Goal: Task Accomplishment & Management: Use online tool/utility

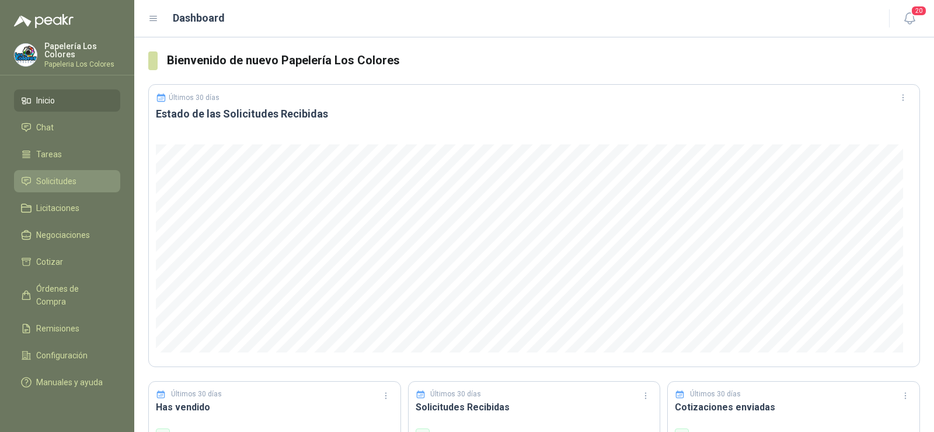
click at [46, 178] on span "Solicitudes" at bounding box center [56, 181] width 40 height 13
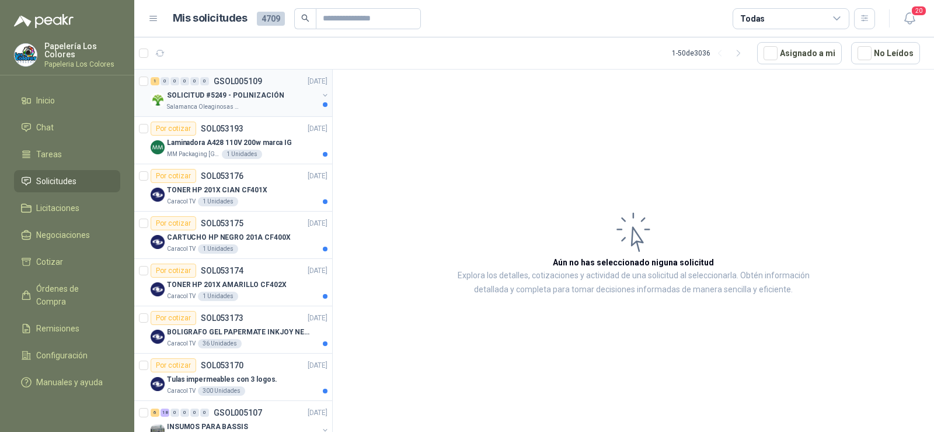
click at [219, 97] on p "SOLICITUD #5249 - POLINIZACIÓN" at bounding box center [225, 95] width 117 height 11
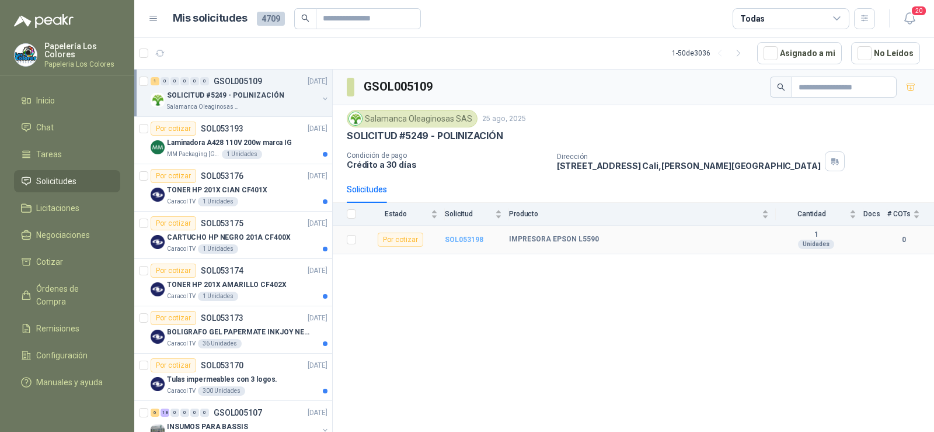
click at [463, 239] on b "SOL053198" at bounding box center [464, 239] width 39 height 8
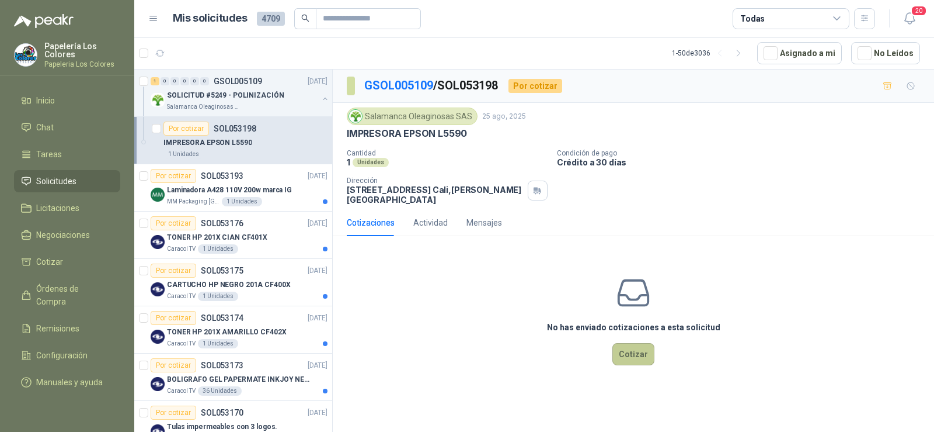
click at [641, 345] on button "Cotizar" at bounding box center [634, 354] width 42 height 22
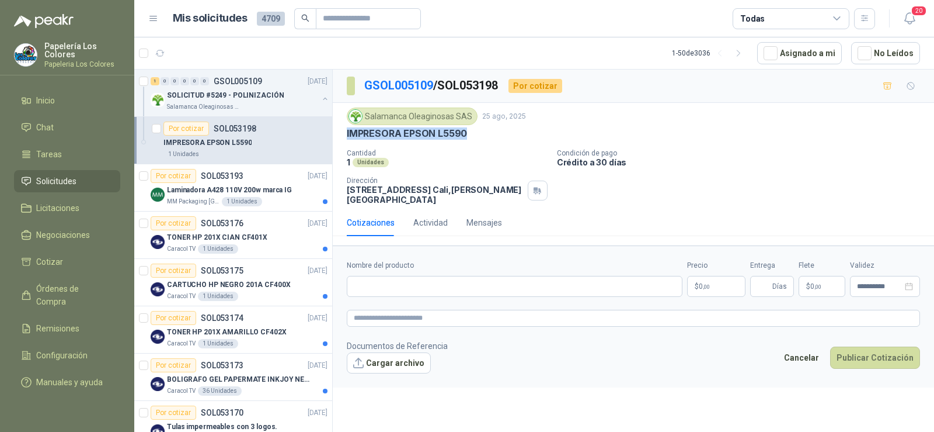
drag, startPoint x: 346, startPoint y: 130, endPoint x: 476, endPoint y: 140, distance: 130.6
click at [476, 140] on div "Salamanca Oleaginosas SAS [DATE] IMPRESORA EPSON L5590 Cantidad 1 Unidades Cond…" at bounding box center [634, 156] width 602 height 106
copy p "IMPRESORA EPSON L5590"
click at [437, 276] on input "Nombre del producto" at bounding box center [515, 286] width 336 height 21
paste input "**********"
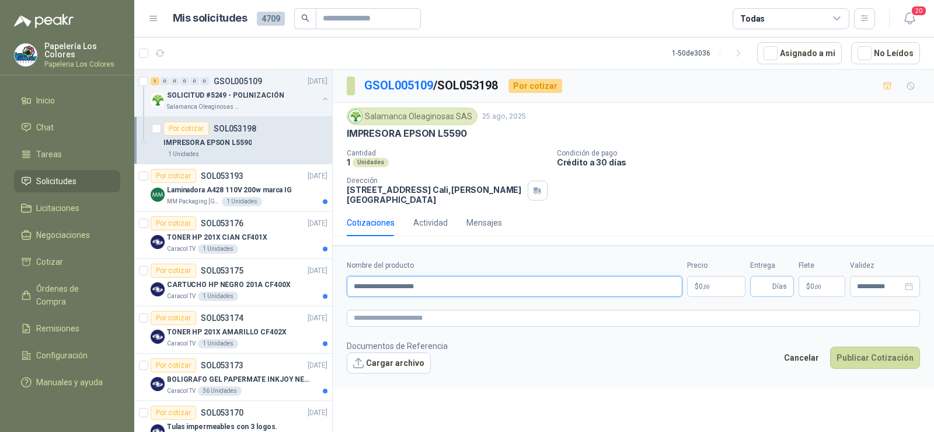
type input "**********"
click at [762, 280] on input "Entrega" at bounding box center [763, 286] width 13 height 20
type input "*"
click at [444, 286] on input "**********" at bounding box center [515, 286] width 336 height 21
click at [860, 346] on button "Publicar Cotización" at bounding box center [875, 357] width 90 height 22
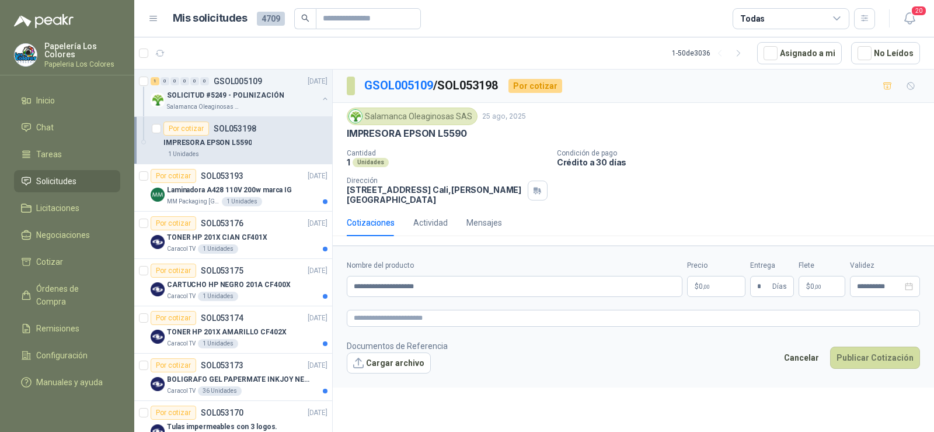
click at [689, 279] on body "Papelería Los Colores Papeleria Los Colores Inicio Chat Tareas Solicitudes Lici…" at bounding box center [467, 216] width 934 height 432
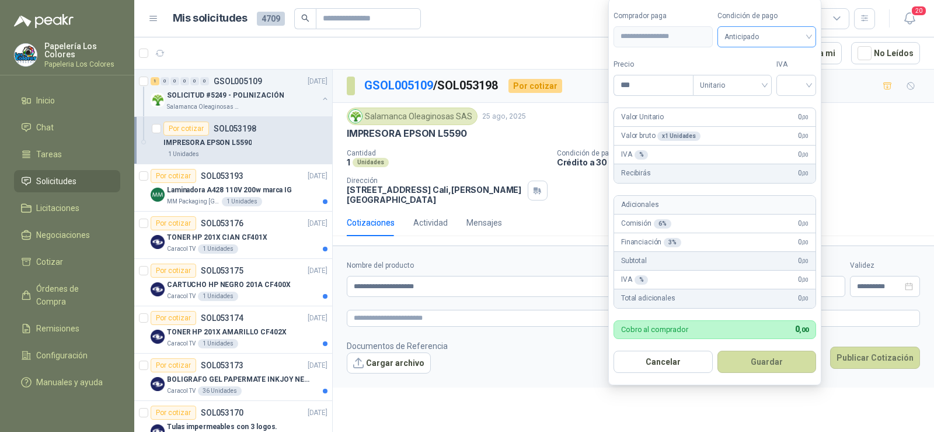
click at [771, 42] on span "Anticipado" at bounding box center [767, 37] width 85 height 18
click at [765, 74] on div "Crédito a 30 días" at bounding box center [769, 79] width 82 height 13
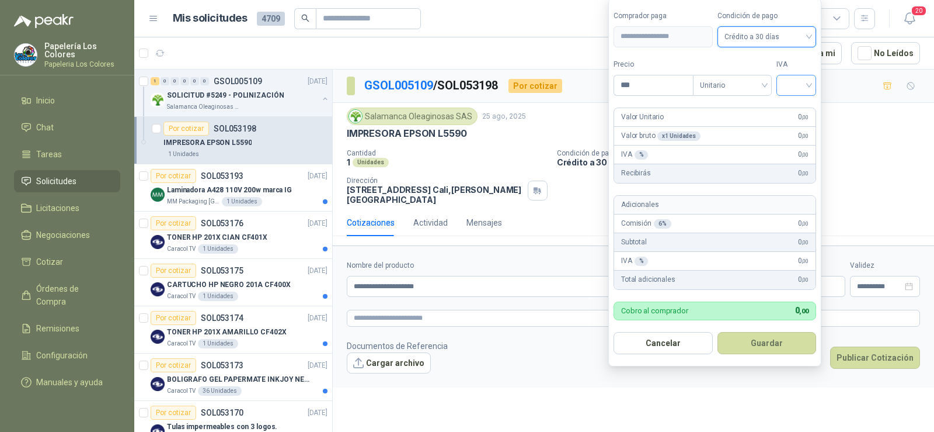
click at [792, 89] on input "search" at bounding box center [797, 84] width 26 height 18
click at [809, 115] on div "19%" at bounding box center [799, 109] width 22 height 13
drag, startPoint x: 614, startPoint y: 84, endPoint x: 524, endPoint y: 81, distance: 90.5
click at [524, 81] on body "Papelería Los Colores Papeleria Los Colores Inicio Chat Tareas Solicitudes Lici…" at bounding box center [467, 216] width 934 height 432
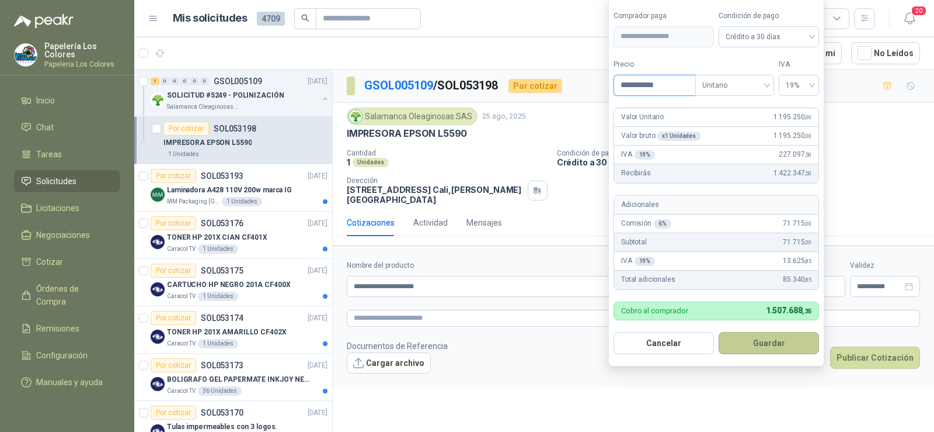
type input "**********"
click at [773, 342] on button "Guardar" at bounding box center [769, 343] width 100 height 22
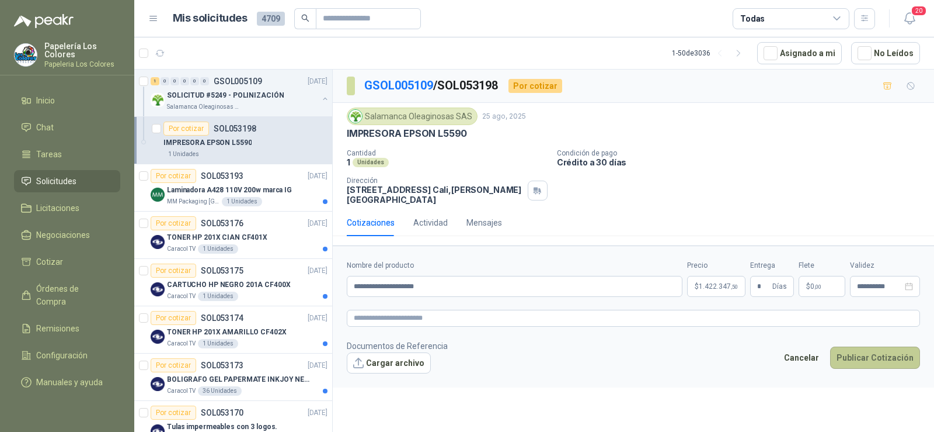
click at [891, 352] on button "Publicar Cotización" at bounding box center [875, 357] width 90 height 22
